Goal: Register for event/course

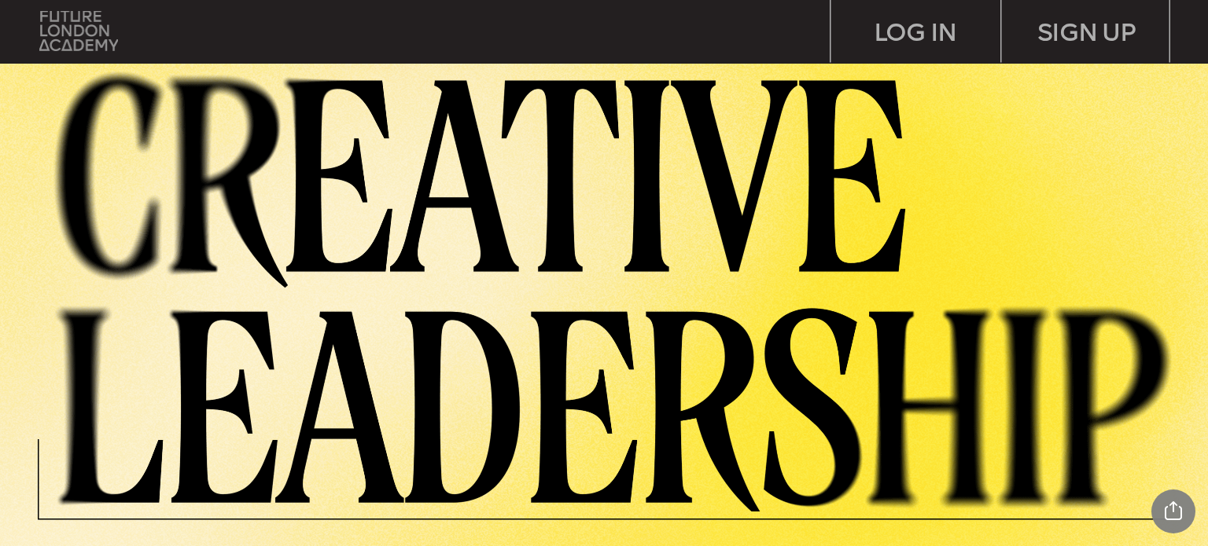
click at [92, 31] on img at bounding box center [78, 31] width 79 height 40
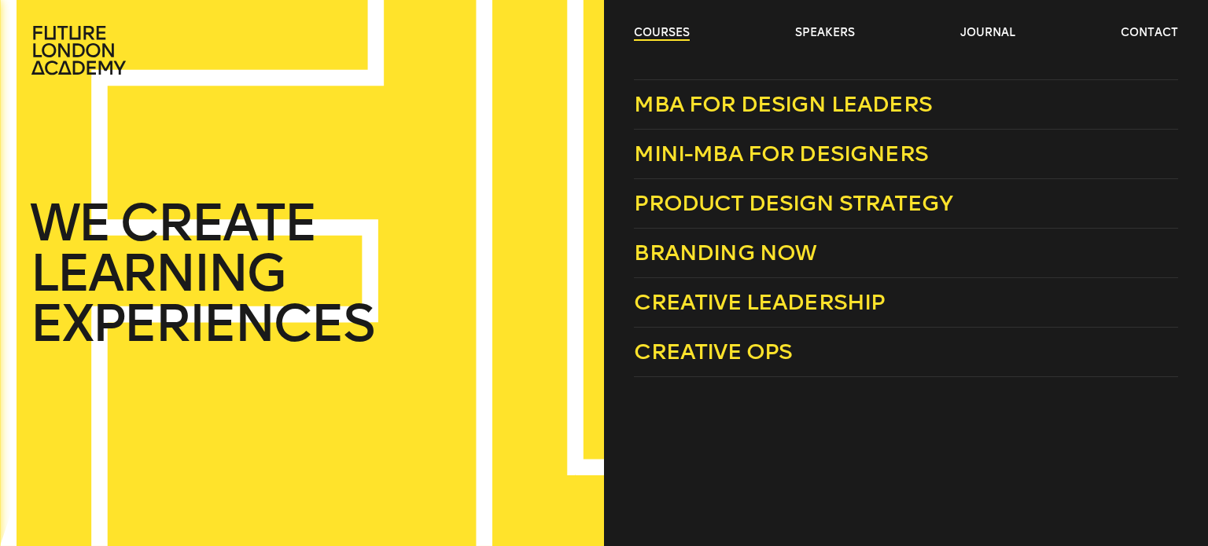
click at [674, 34] on link "courses" at bounding box center [662, 33] width 56 height 16
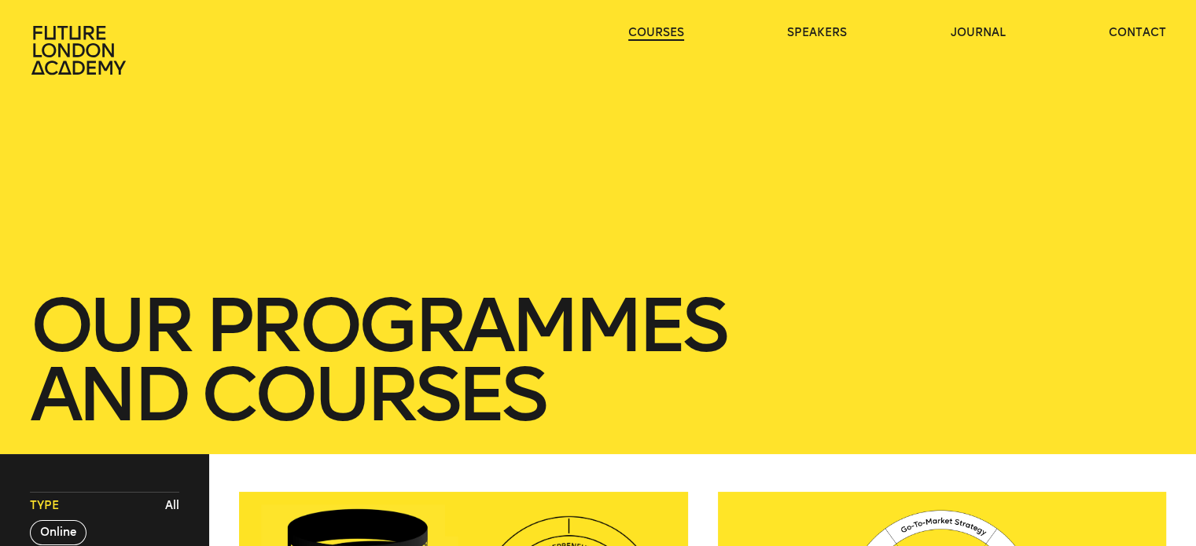
click at [674, 34] on link "courses" at bounding box center [656, 33] width 56 height 16
click at [658, 32] on link "courses" at bounding box center [656, 33] width 56 height 16
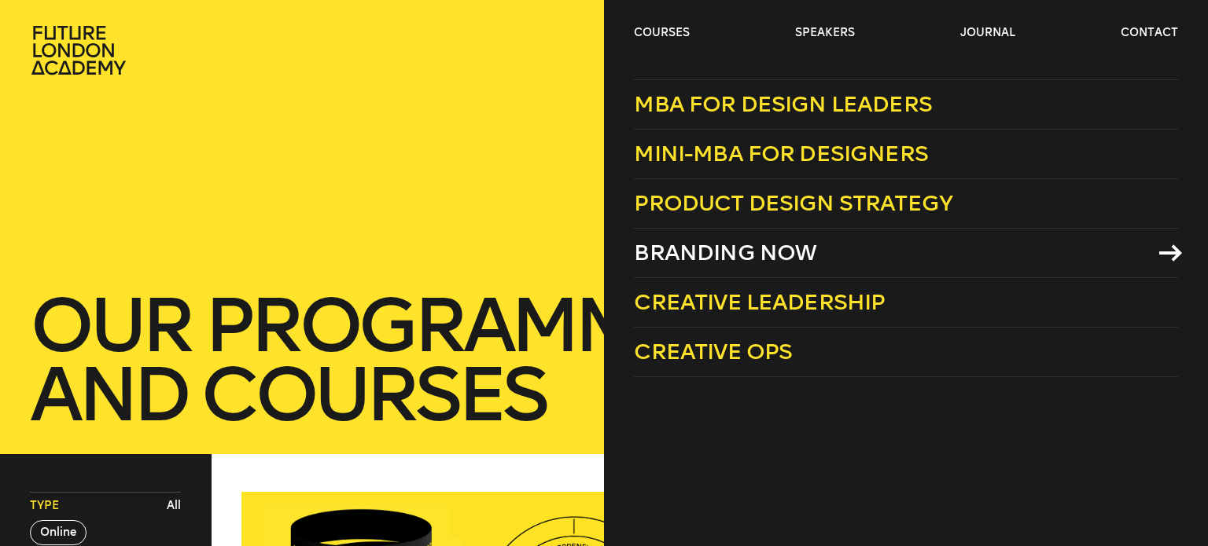
click at [653, 256] on span "Branding Now" at bounding box center [725, 253] width 182 height 26
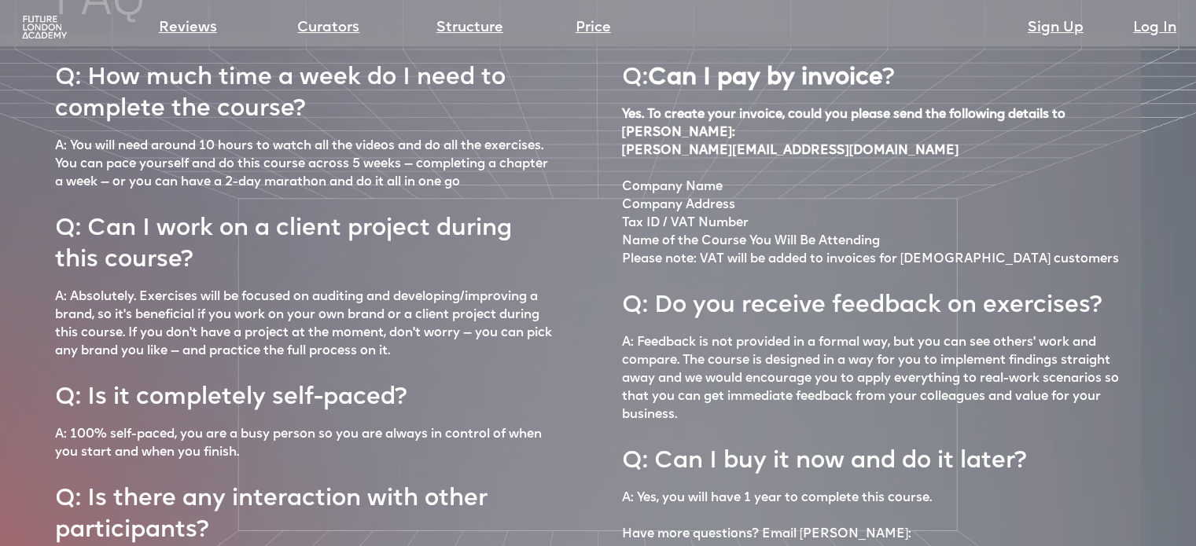
scroll to position [6625, 0]
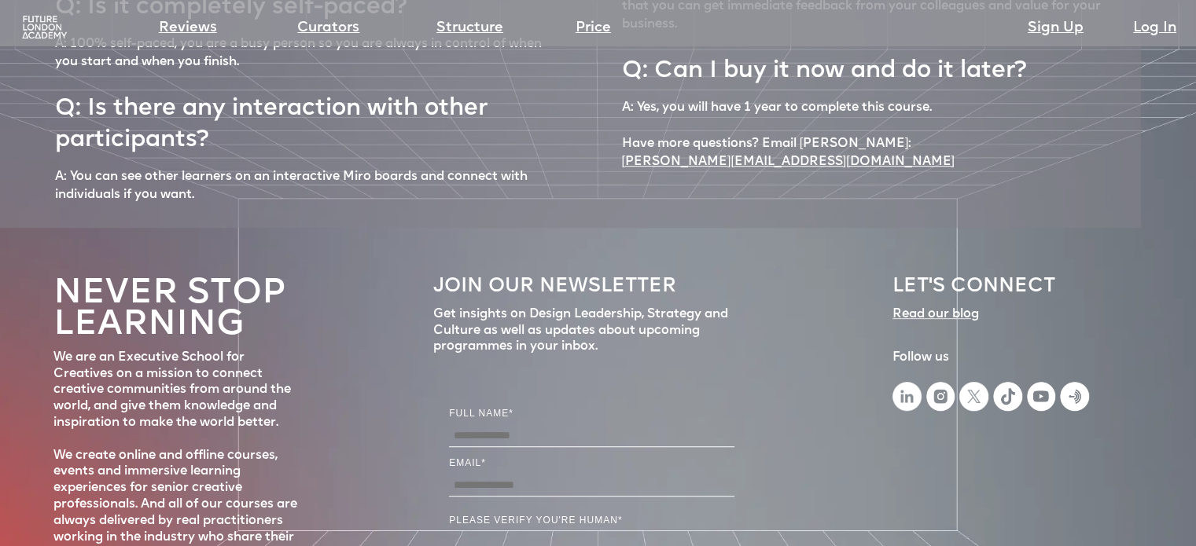
scroll to position [7073, 0]
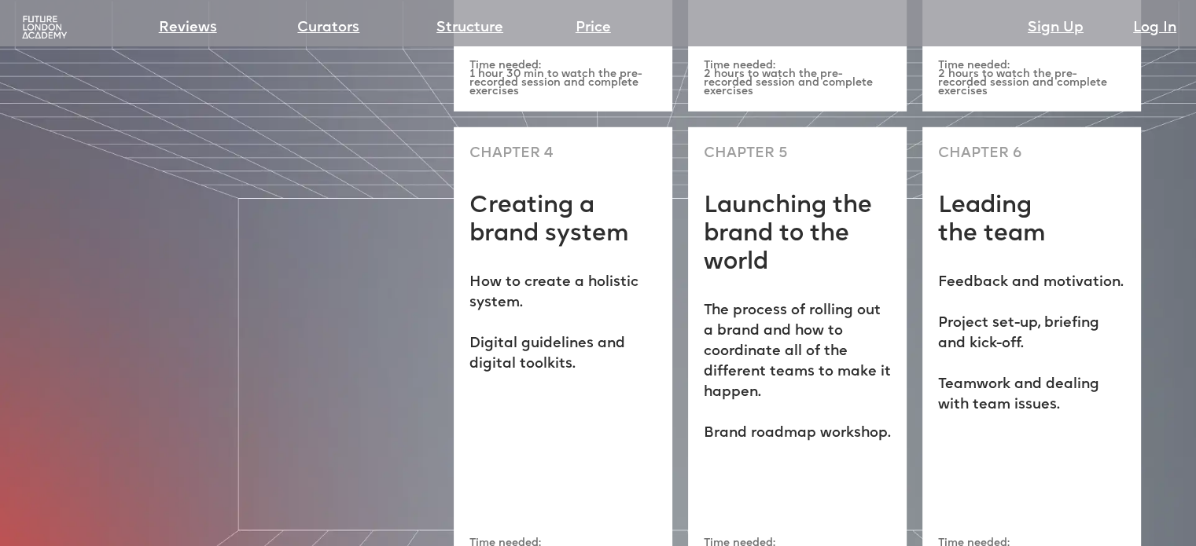
scroll to position [4500, 0]
